Goal: Information Seeking & Learning: Compare options

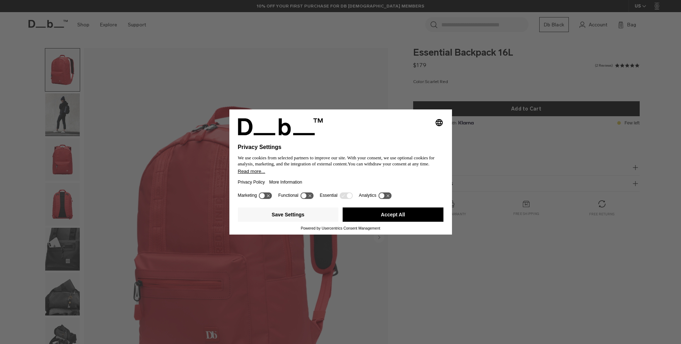
click at [411, 220] on button "Accept All" at bounding box center [393, 214] width 101 height 14
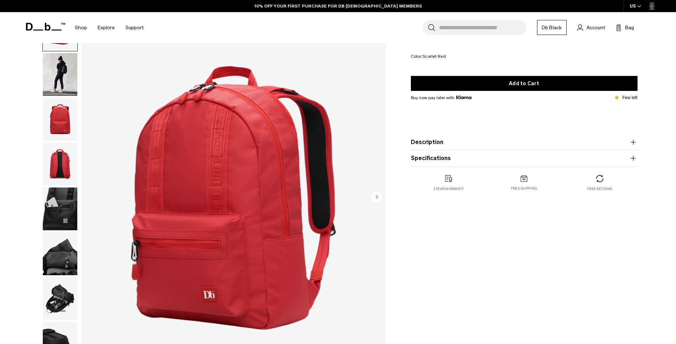
scroll to position [50, 0]
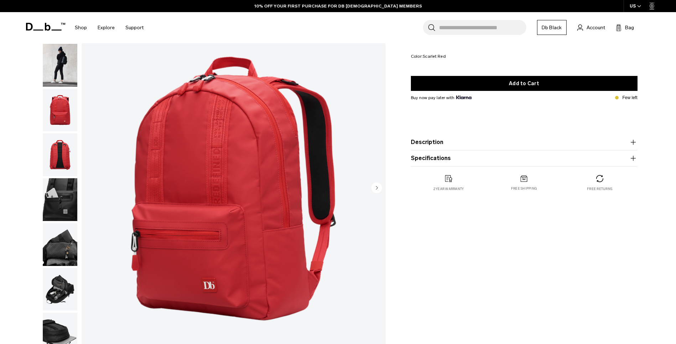
click at [67, 194] on img "button" at bounding box center [60, 199] width 35 height 43
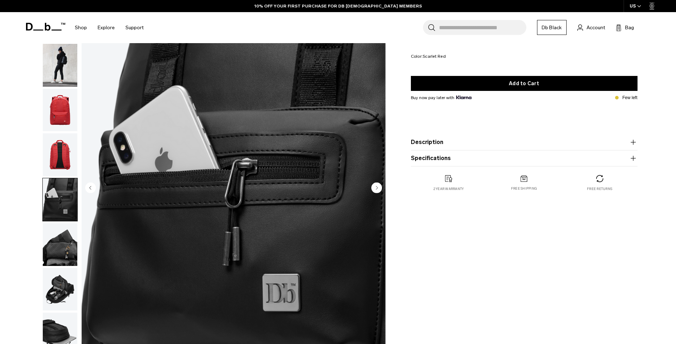
click at [55, 280] on img "button" at bounding box center [60, 289] width 35 height 43
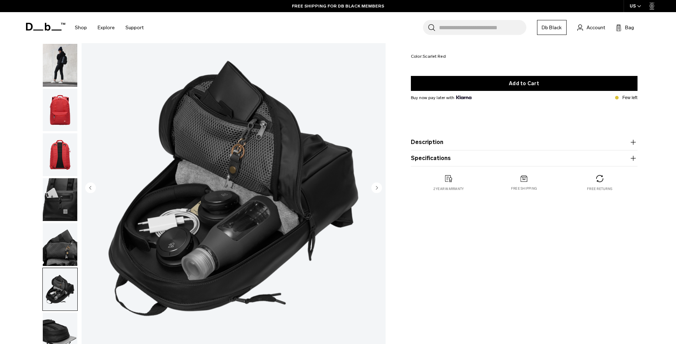
click at [62, 251] on img "button" at bounding box center [60, 244] width 35 height 43
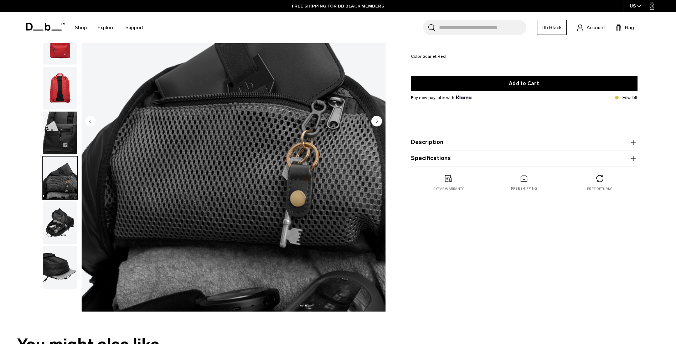
scroll to position [150, 0]
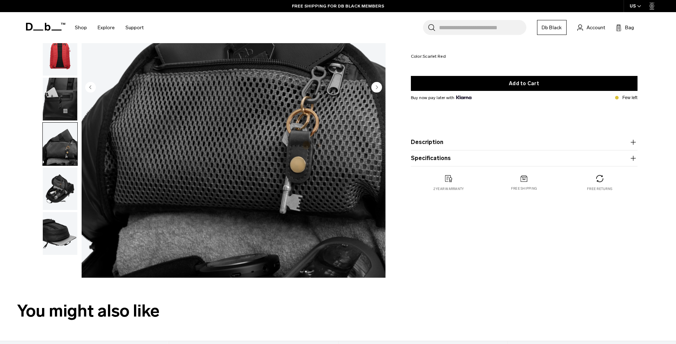
click at [62, 238] on img "button" at bounding box center [60, 233] width 35 height 43
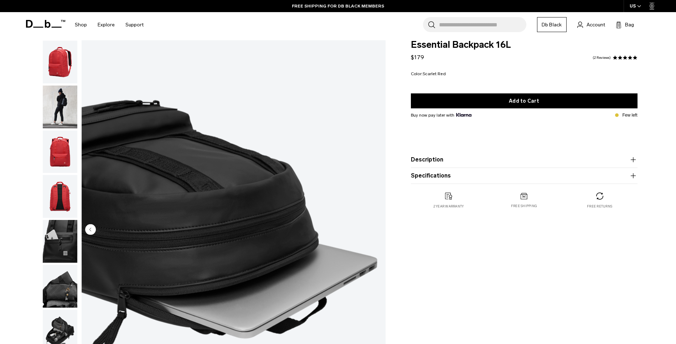
scroll to position [0, 0]
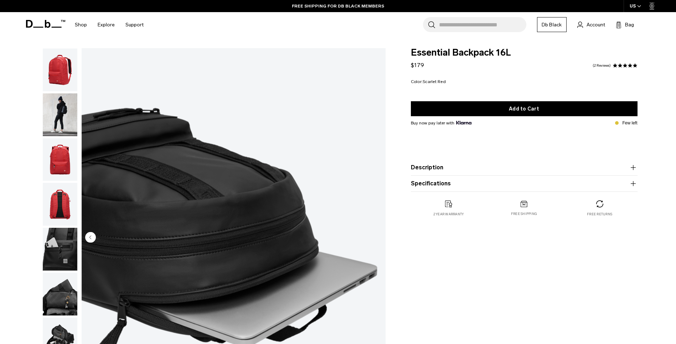
click at [52, 71] on img "button" at bounding box center [60, 69] width 35 height 43
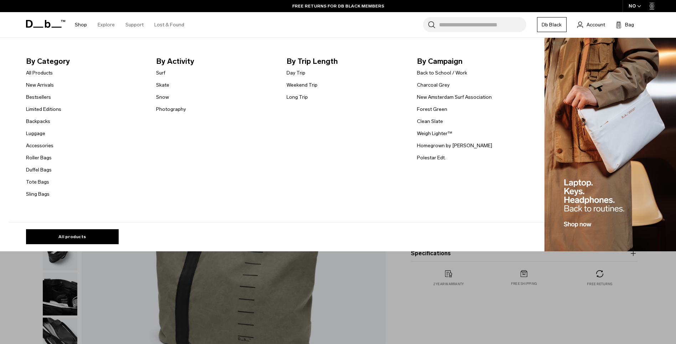
click at [42, 125] on ul "All Products New Arrivals Bestsellers Limited Editions Backpacks Luggage" at bounding box center [43, 133] width 35 height 130
click at [41, 123] on link "Backpacks" at bounding box center [38, 121] width 24 height 7
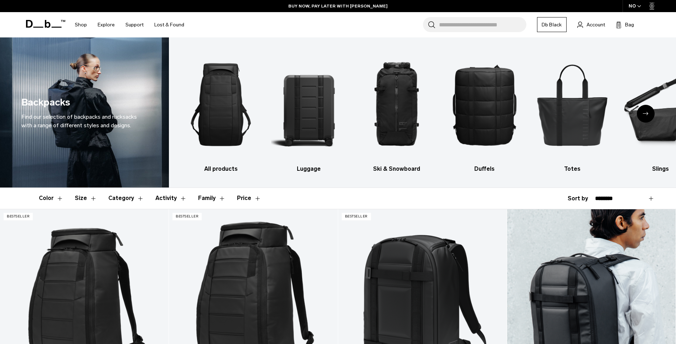
scroll to position [76, 0]
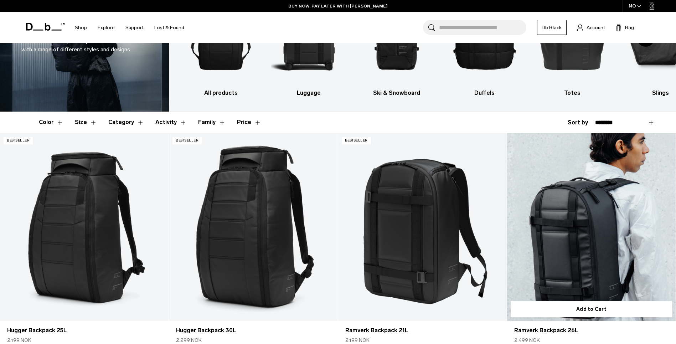
click at [589, 212] on link "Ramverk Backpack 26L" at bounding box center [591, 226] width 169 height 187
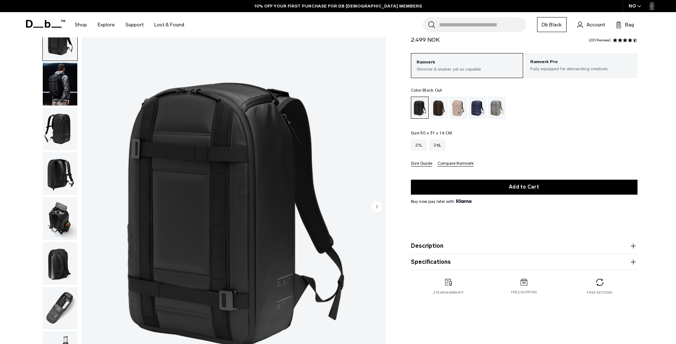
click at [65, 125] on img "button" at bounding box center [60, 129] width 35 height 43
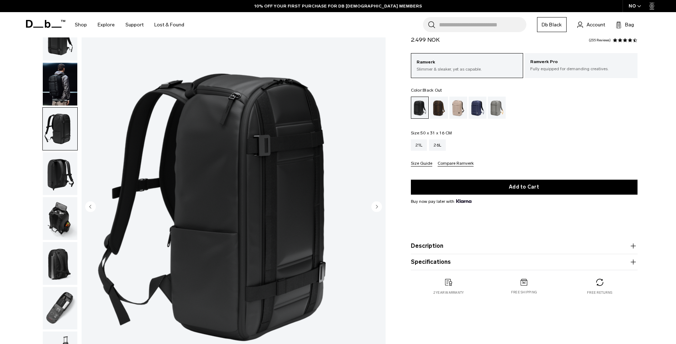
click at [64, 173] on img "button" at bounding box center [60, 173] width 35 height 43
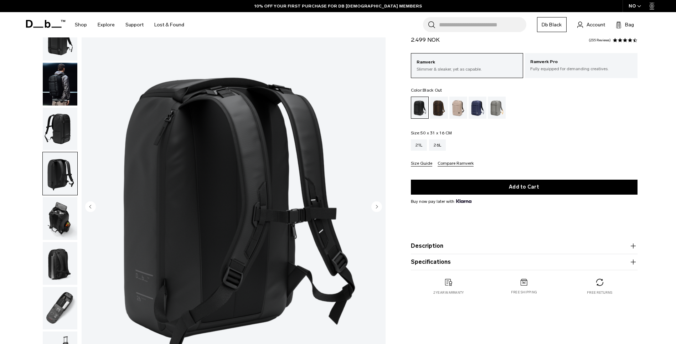
click at [65, 214] on img "button" at bounding box center [60, 218] width 35 height 43
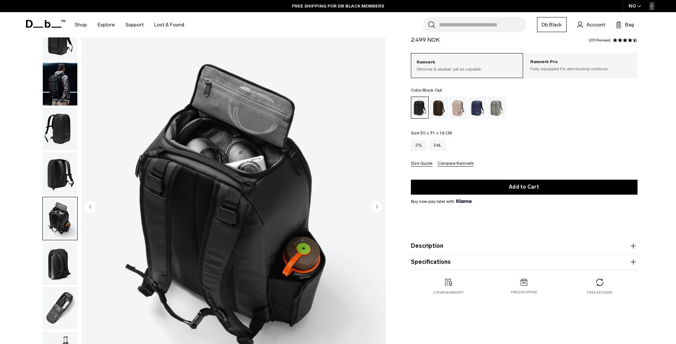
click at [64, 262] on img "button" at bounding box center [60, 263] width 35 height 43
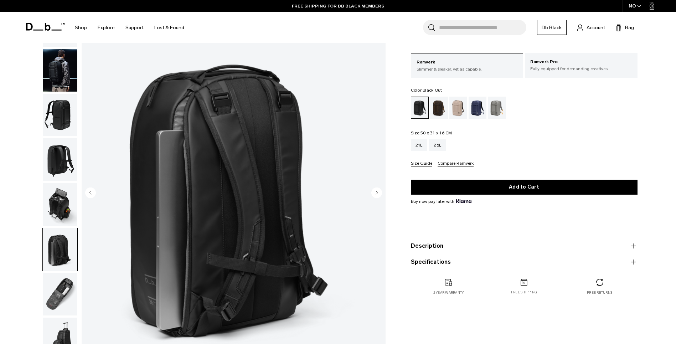
scroll to position [58, 0]
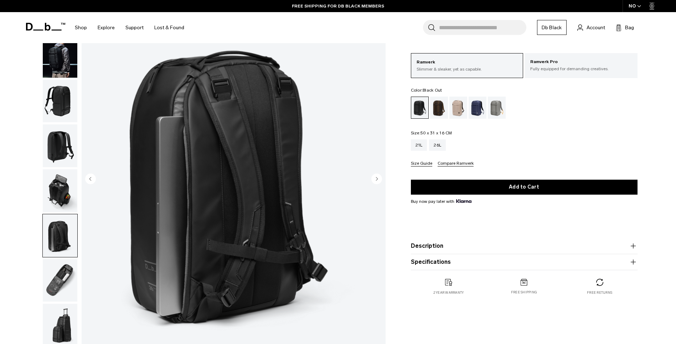
click at [59, 285] on img "button" at bounding box center [60, 280] width 35 height 43
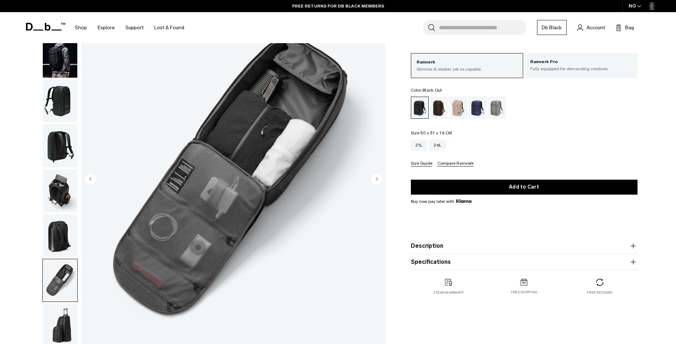
click at [52, 323] on img "button" at bounding box center [60, 325] width 35 height 43
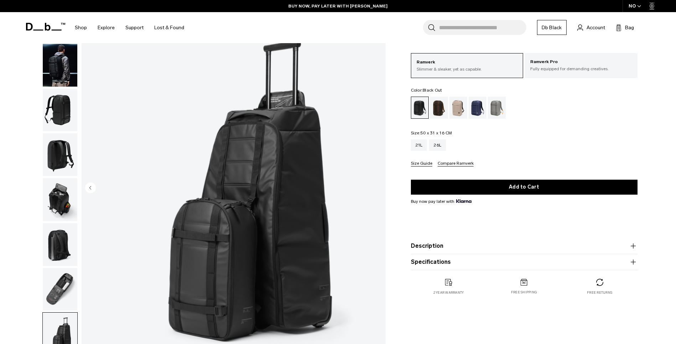
scroll to position [40, 0]
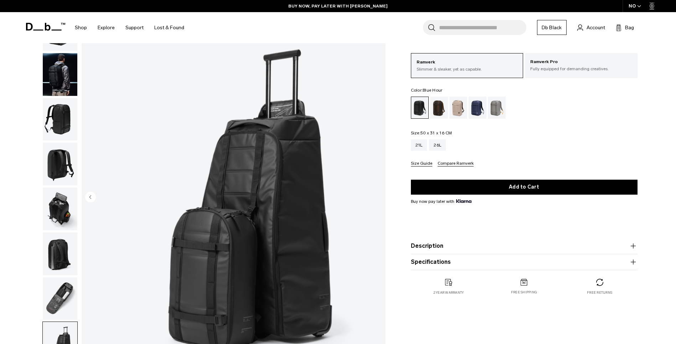
click at [475, 111] on div "Blue Hour" at bounding box center [478, 108] width 18 height 22
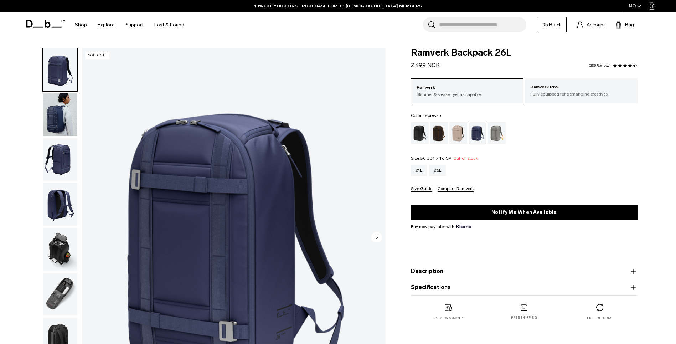
click at [436, 131] on div "Espresso" at bounding box center [439, 133] width 18 height 22
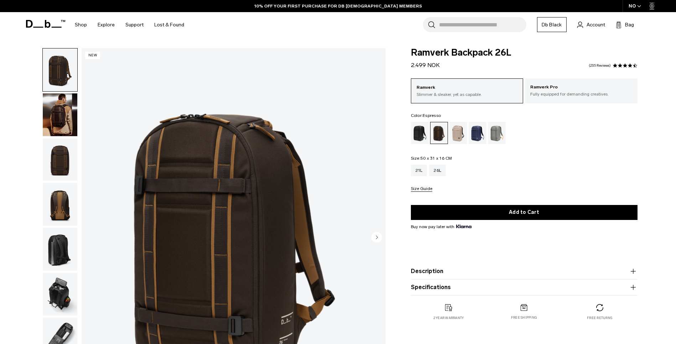
click at [508, 135] on ul at bounding box center [524, 133] width 227 height 22
click at [500, 137] on div "Sand Grey" at bounding box center [497, 133] width 18 height 22
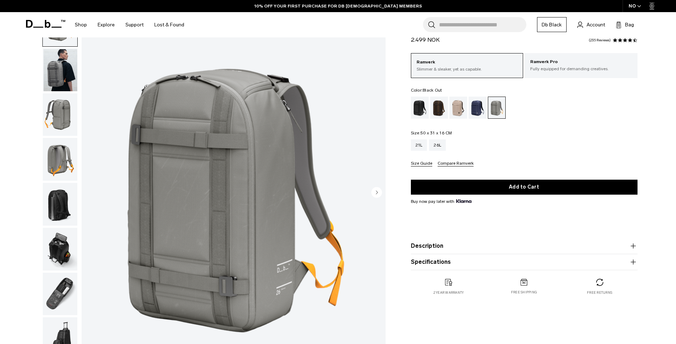
click at [421, 106] on div "Black Out" at bounding box center [420, 108] width 18 height 22
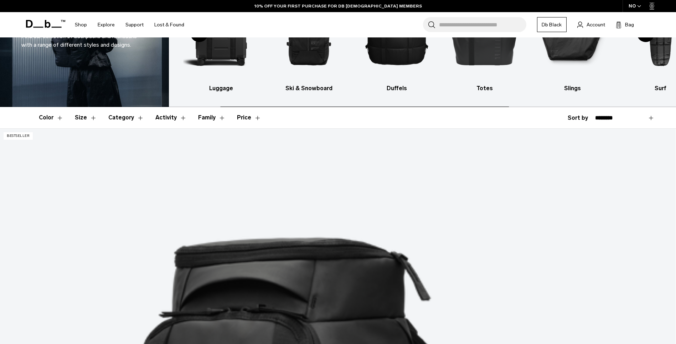
scroll to position [95, 0]
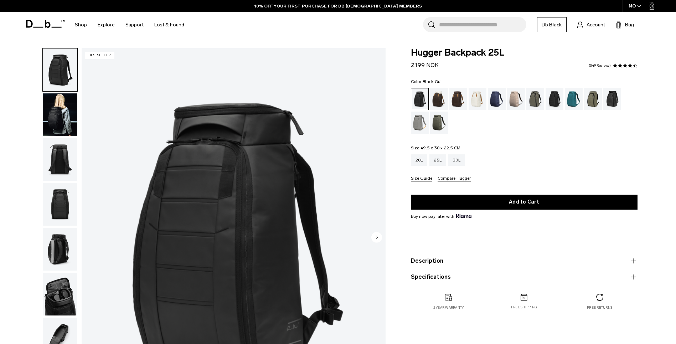
click at [64, 110] on img "button" at bounding box center [60, 114] width 35 height 43
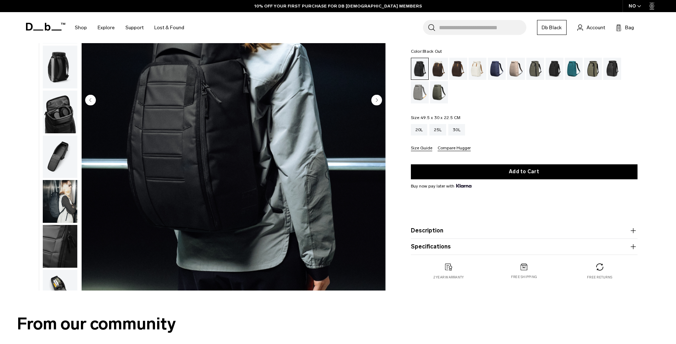
scroll to position [128, 0]
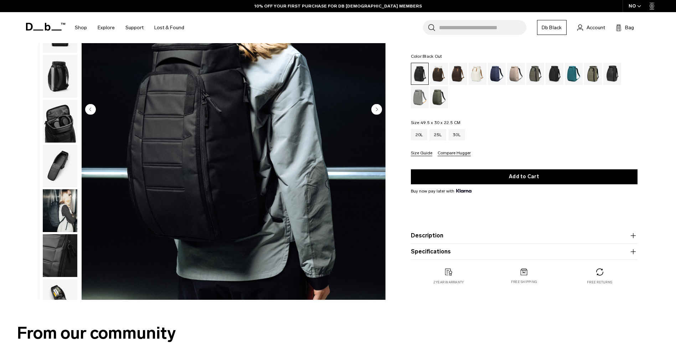
click at [67, 126] on img "button" at bounding box center [60, 121] width 35 height 43
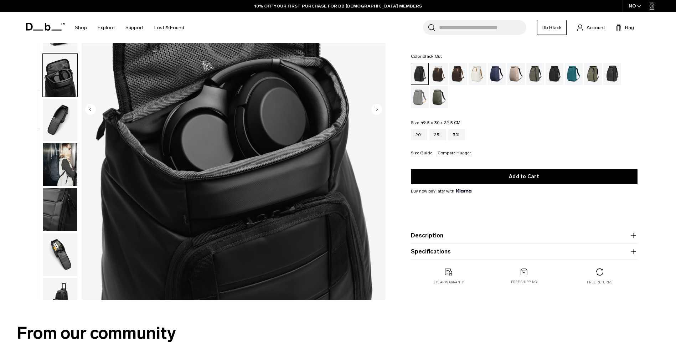
click at [54, 174] on img "button" at bounding box center [60, 164] width 35 height 43
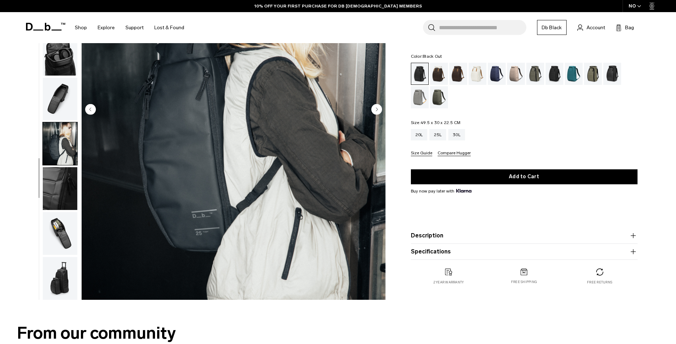
scroll to position [112, 0]
click at [60, 188] on img "button" at bounding box center [60, 188] width 35 height 43
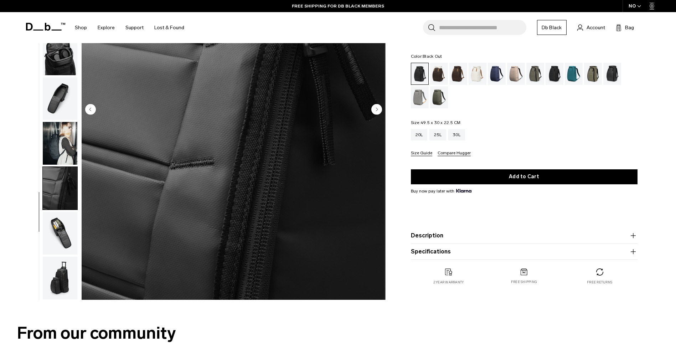
click at [61, 230] on img "button" at bounding box center [60, 233] width 35 height 43
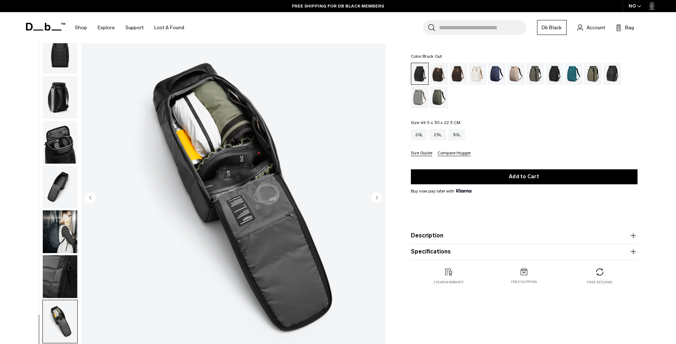
scroll to position [0, 0]
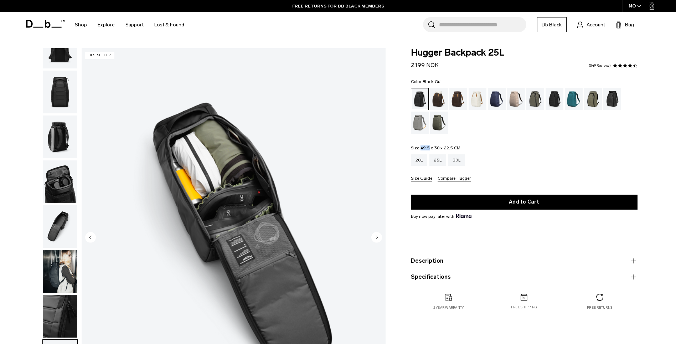
drag, startPoint x: 430, startPoint y: 148, endPoint x: 422, endPoint y: 149, distance: 7.9
click at [422, 149] on span "49.5 x 30 x 22.5 CM" at bounding box center [440, 147] width 40 height 5
click at [498, 165] on div "20L 25L 30L" at bounding box center [524, 159] width 227 height 11
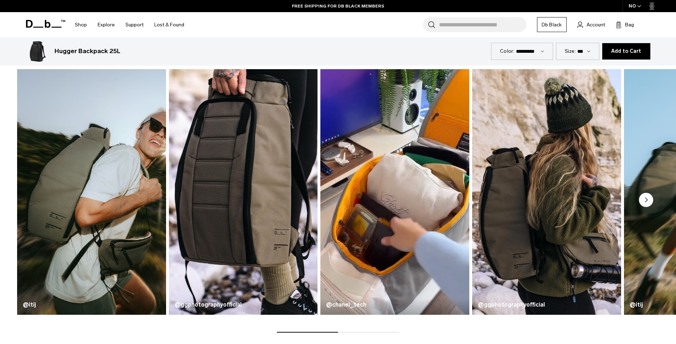
scroll to position [425, 0]
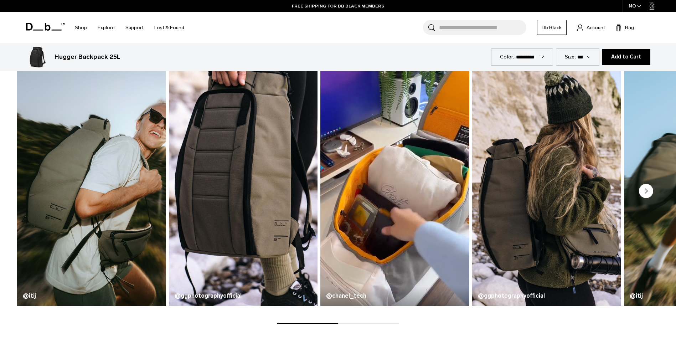
click at [327, 321] on div "@itij @ggphotographyofficial @chanel_tech @ggphotographyofficial @itij" at bounding box center [338, 191] width 676 height 263
drag, startPoint x: 327, startPoint y: 324, endPoint x: 378, endPoint y: 324, distance: 51.3
click at [378, 324] on div "From our community @itij @ggphotographyofficial @chanel_tech @ggphotographyoffi…" at bounding box center [338, 176] width 676 height 340
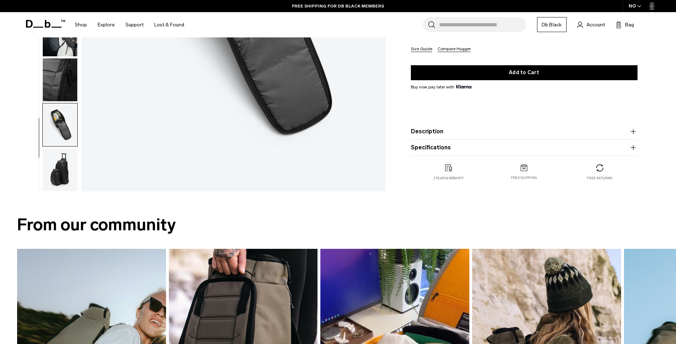
scroll to position [25, 0]
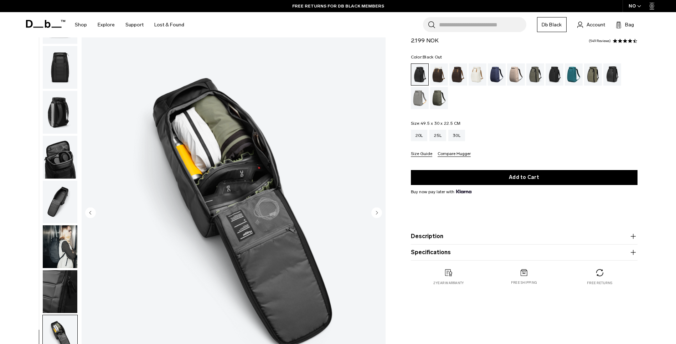
click at [70, 162] on img "button" at bounding box center [60, 157] width 35 height 43
